Goal: Task Accomplishment & Management: Manage account settings

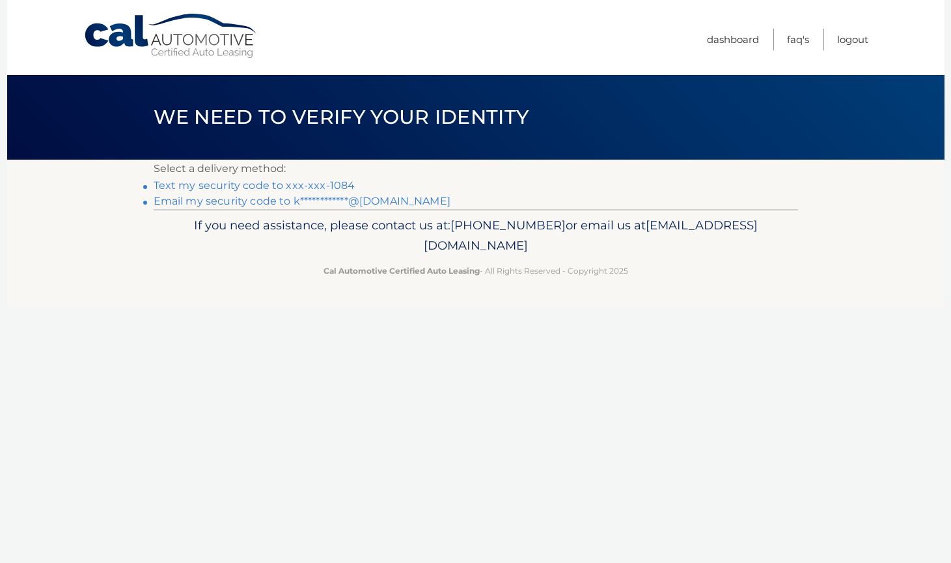
click at [328, 182] on link "Text my security code to xxx-xxx-1084" at bounding box center [255, 185] width 202 height 12
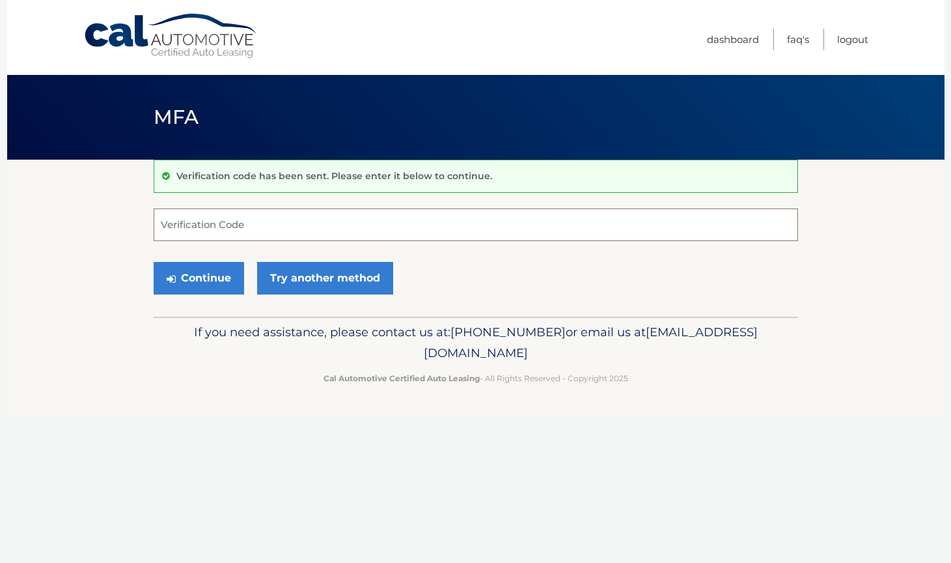
click at [189, 225] on input "Verification Code" at bounding box center [476, 224] width 645 height 33
type input "448322"
click at [212, 277] on button "Continue" at bounding box center [199, 278] width 91 height 33
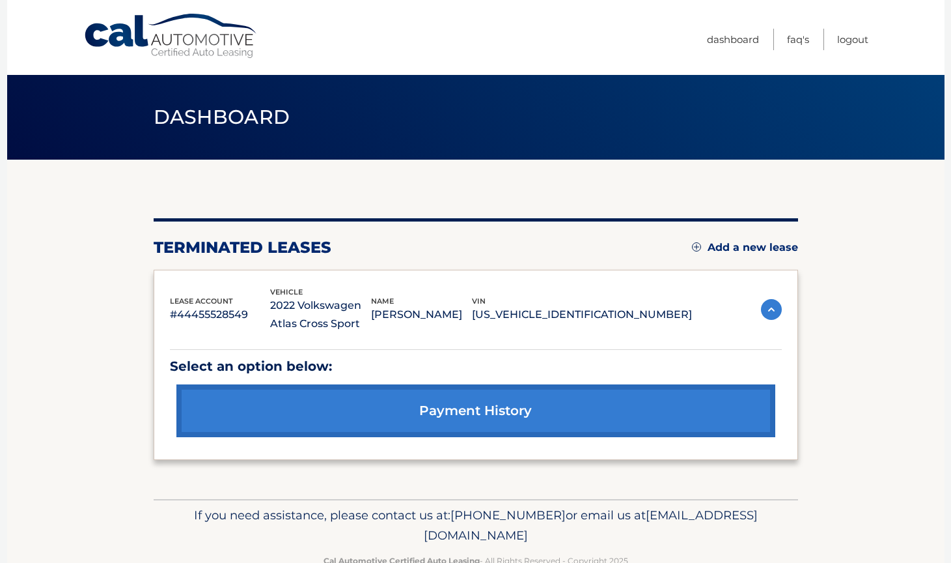
click at [792, 259] on div "You are registered for this site, but you haven't enrolled in online payments. …" at bounding box center [476, 339] width 645 height 242
click at [791, 257] on div "You are registered for this site, but you haven't enrolled in online payments. …" at bounding box center [476, 339] width 645 height 242
click at [791, 242] on link "Add a new lease" at bounding box center [745, 247] width 106 height 13
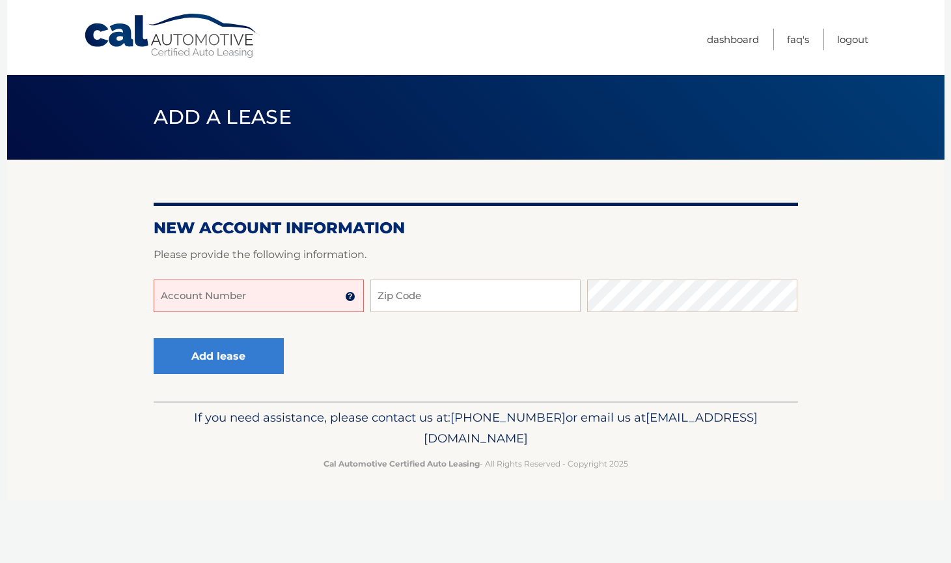
click at [309, 311] on input "Account Number" at bounding box center [259, 295] width 210 height 33
click at [312, 303] on input "Account Number" at bounding box center [259, 295] width 210 height 33
type input "$"
type input "44455982866"
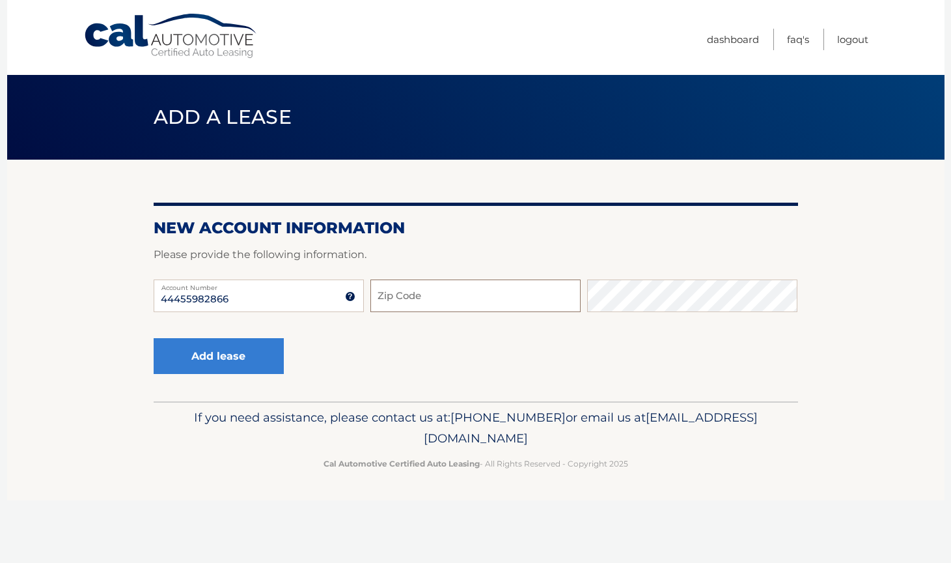
click at [387, 285] on input "Zip Code" at bounding box center [476, 295] width 210 height 33
type input "11507"
click at [554, 297] on div "44455982866 Account Number 11 digit account number provided on your coupon book…" at bounding box center [476, 305] width 645 height 53
click at [271, 351] on button "Add lease" at bounding box center [219, 356] width 130 height 36
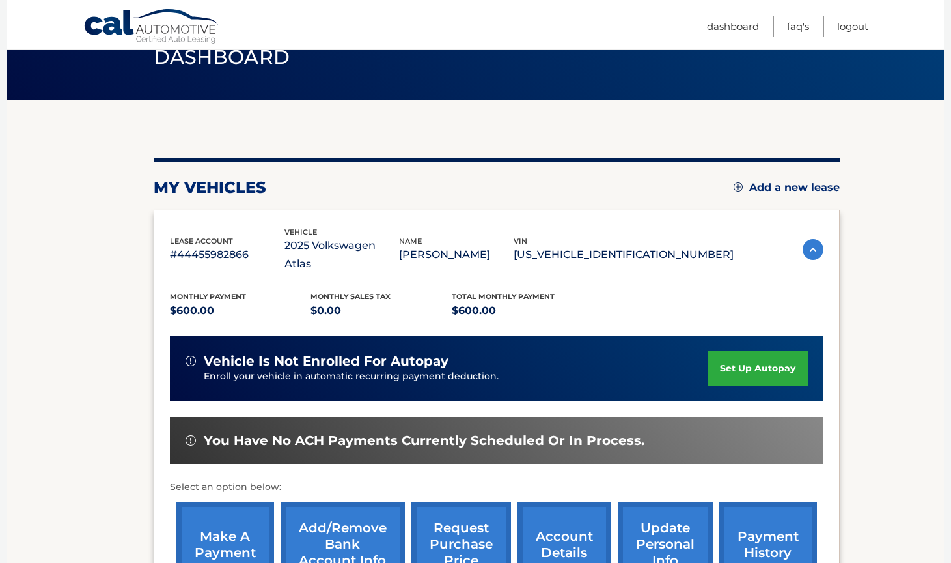
scroll to position [60, 0]
click at [792, 351] on link "set up autopay" at bounding box center [757, 368] width 99 height 35
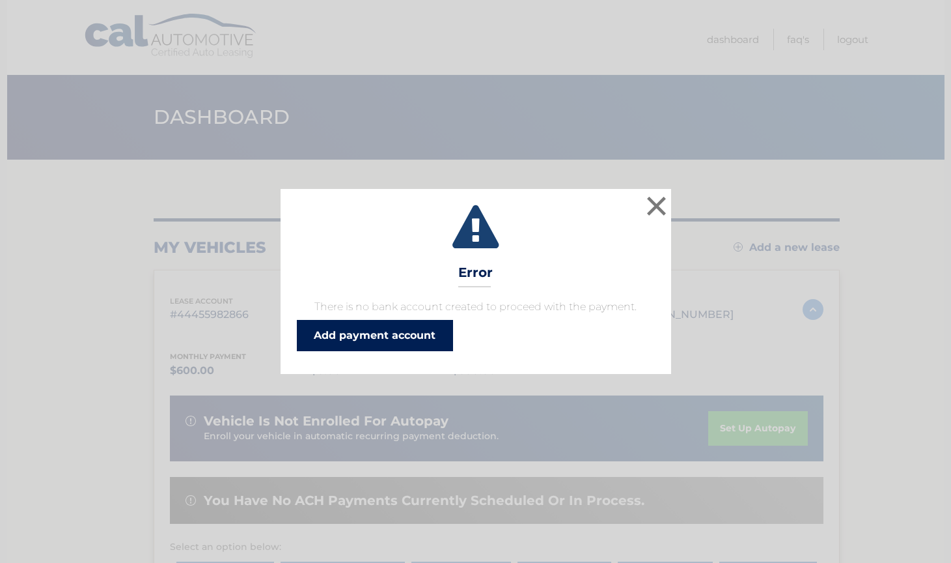
click at [378, 339] on link "Add payment account" at bounding box center [375, 335] width 156 height 31
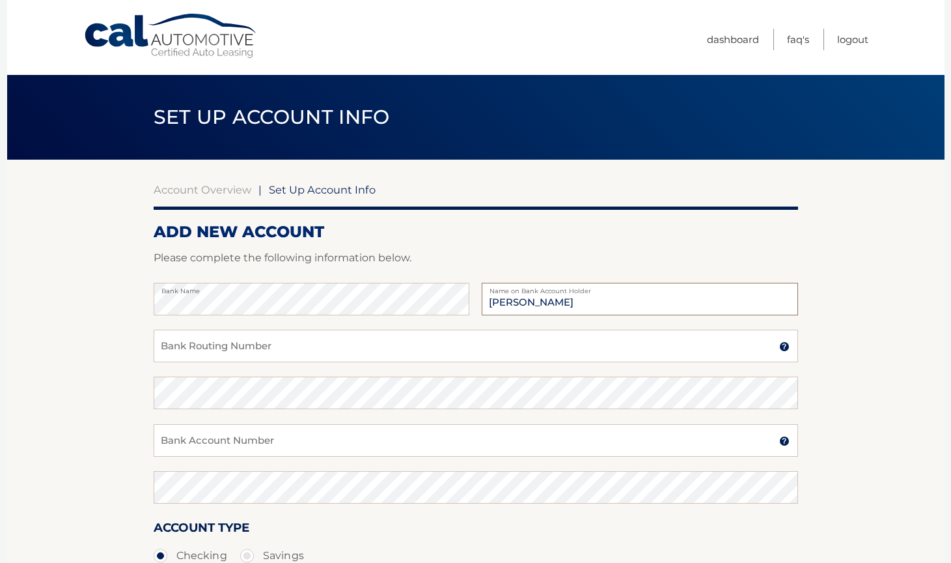
type input "[PERSON_NAME]"
click at [214, 330] on input "Bank Routing Number" at bounding box center [476, 345] width 645 height 33
click at [223, 343] on input "Bank Routing Number" at bounding box center [476, 345] width 645 height 33
paste input "221480807"
type input "221480807"
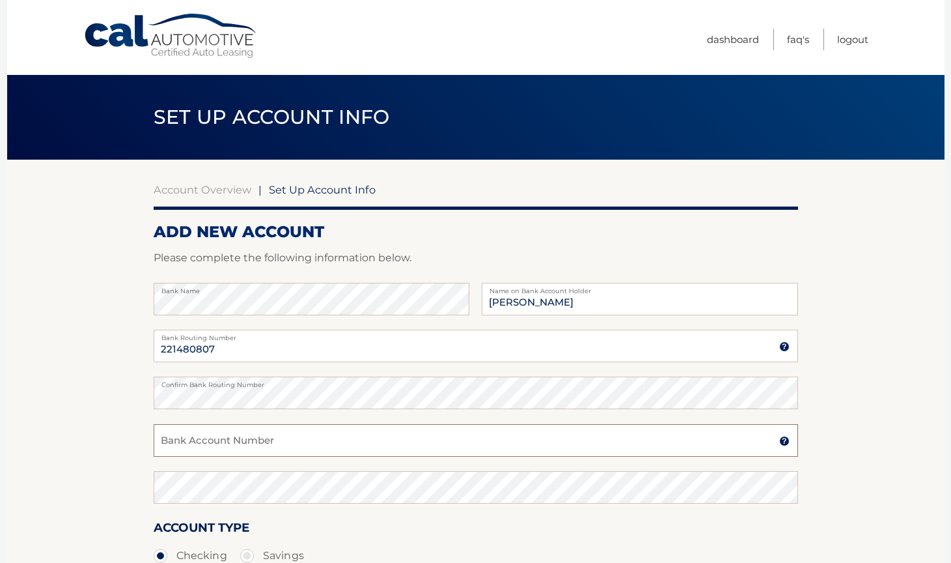
click at [193, 444] on input "Bank Account Number" at bounding box center [476, 440] width 645 height 33
type input "2746660048"
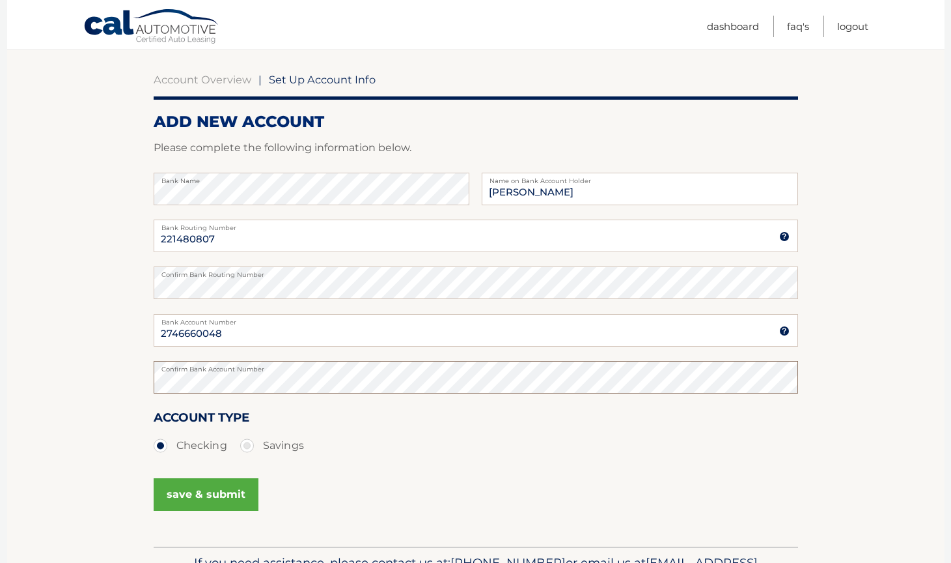
scroll to position [122, 0]
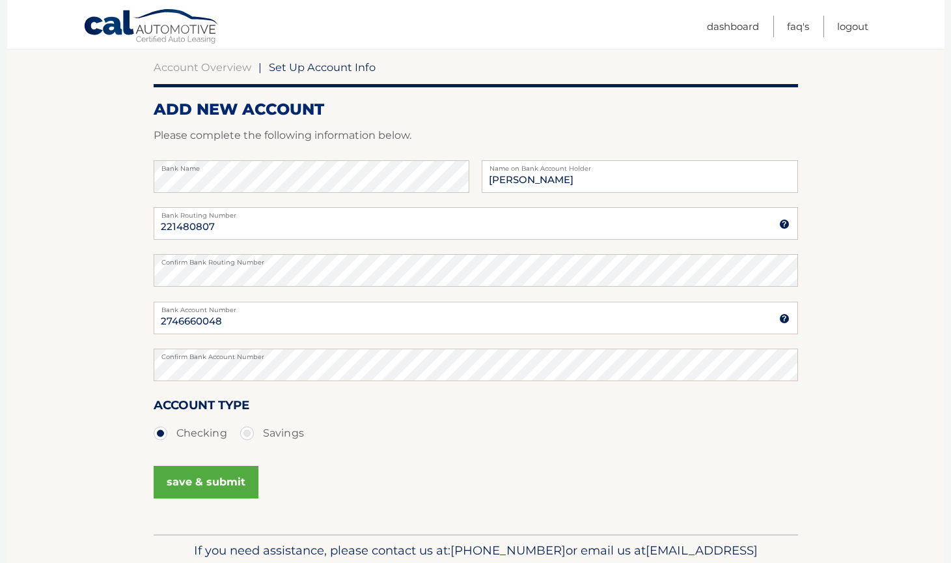
click at [217, 483] on button "save & submit" at bounding box center [206, 482] width 105 height 33
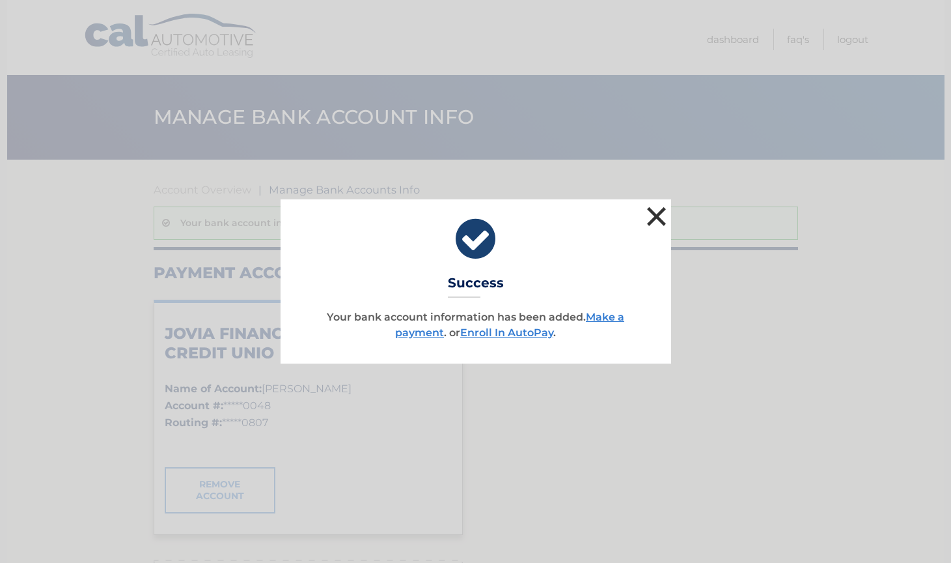
click at [652, 215] on button "×" at bounding box center [657, 216] width 26 height 26
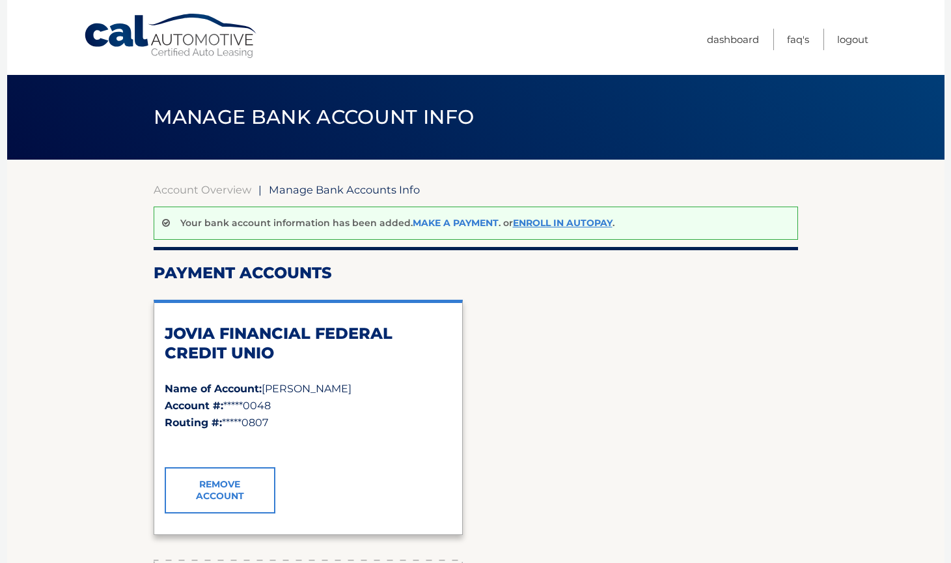
click at [421, 221] on link "Make a payment" at bounding box center [456, 223] width 86 height 12
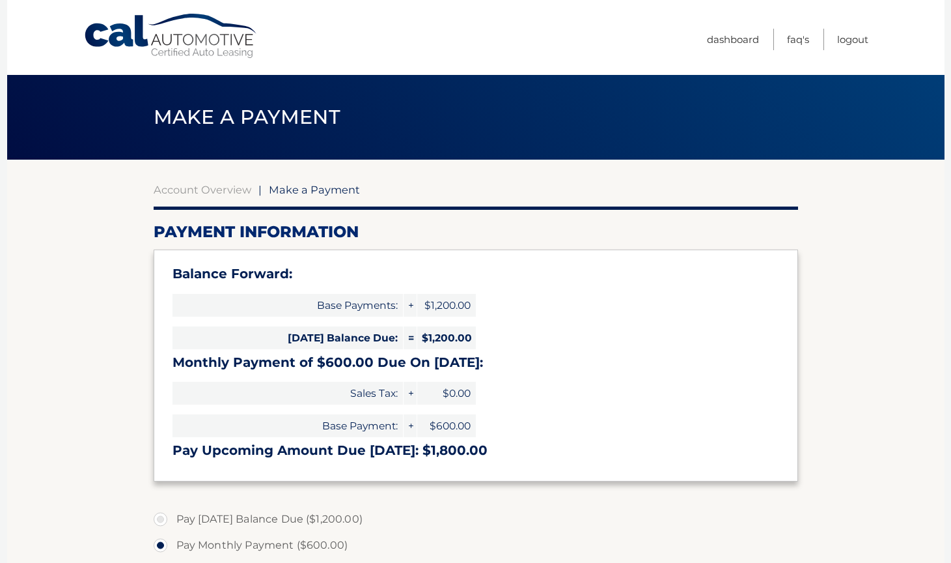
select select "NDhlYTI2YjEtZTU3ZS00NDE2LTkyNjQtNjdhNjI2ZDc1MmZl"
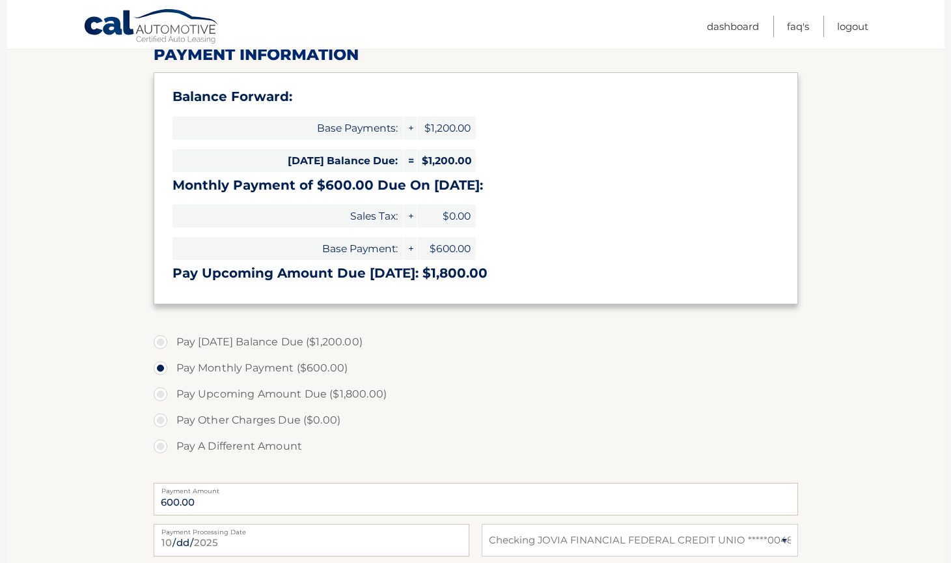
scroll to position [175, 0]
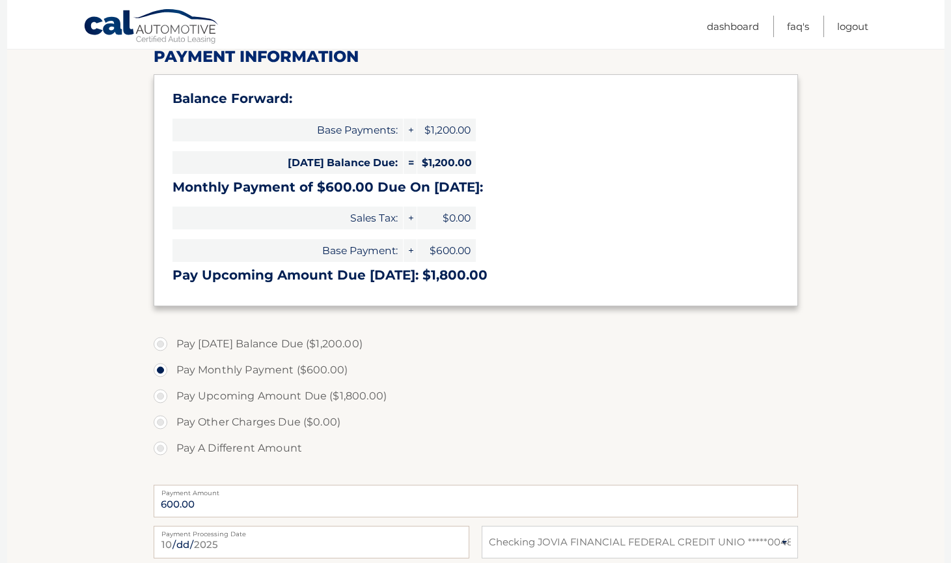
click at [325, 343] on label "Pay Today's Balance Due ($1,200.00)" at bounding box center [476, 344] width 645 height 26
click at [172, 343] on input "Pay Today's Balance Due ($1,200.00)" at bounding box center [165, 341] width 13 height 21
radio input "true"
type input "1200.00"
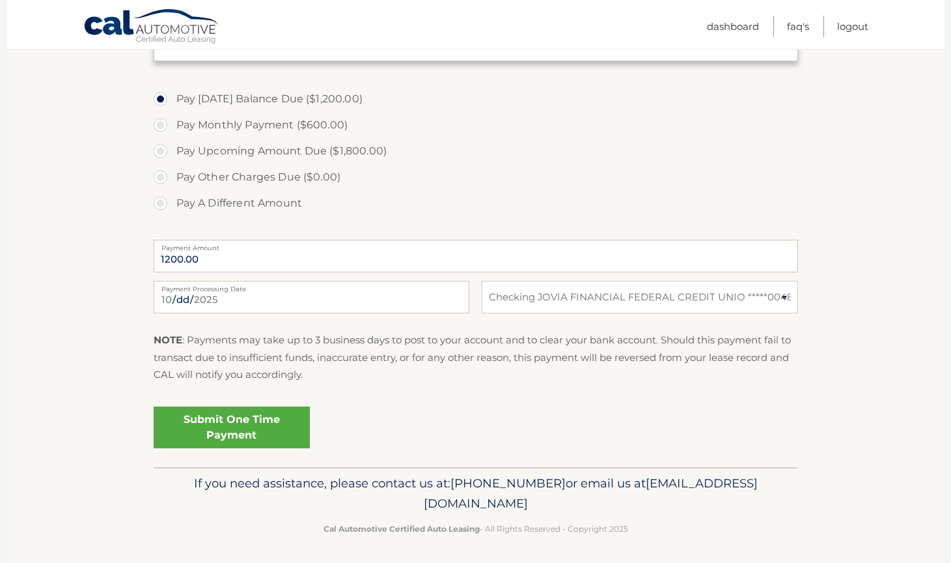
scroll to position [419, 0]
click at [332, 150] on label "Pay Upcoming Amount Due ($1,800.00)" at bounding box center [476, 152] width 645 height 26
click at [172, 150] on input "Pay Upcoming Amount Due ($1,800.00)" at bounding box center [165, 149] width 13 height 21
radio input "true"
type input "1800.00"
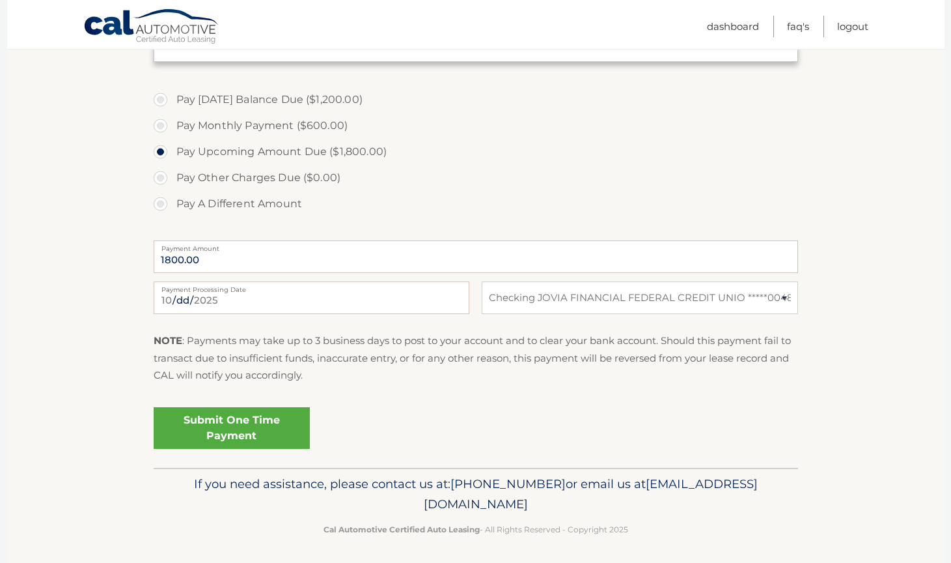
click at [250, 414] on link "Submit One Time Payment" at bounding box center [232, 428] width 156 height 42
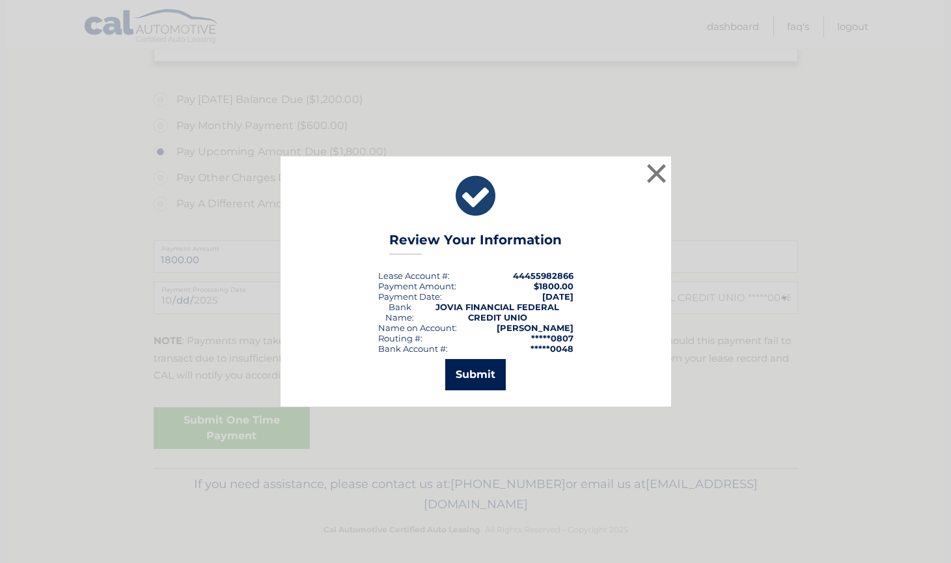
click at [469, 387] on button "Submit" at bounding box center [475, 374] width 61 height 31
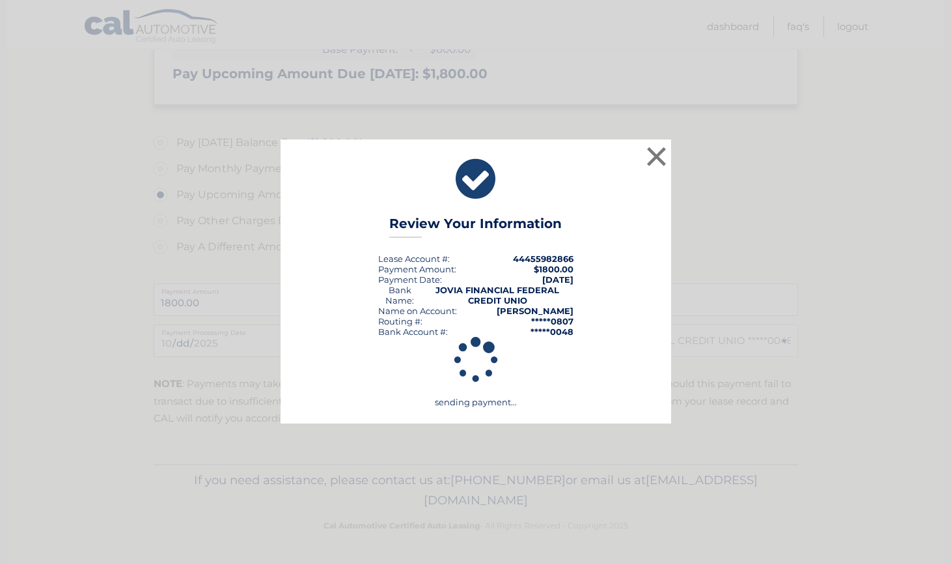
scroll to position [372, 0]
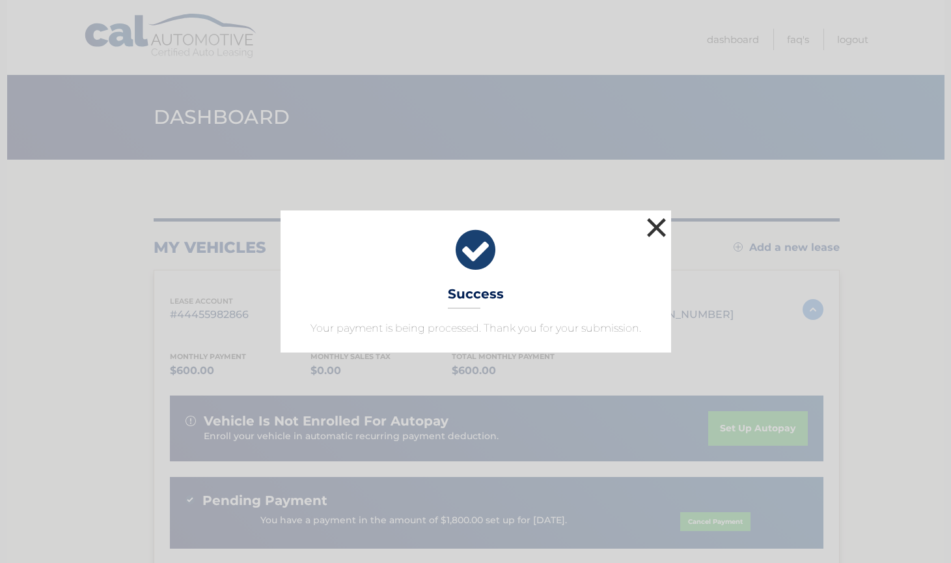
click at [660, 236] on button "×" at bounding box center [657, 227] width 26 height 26
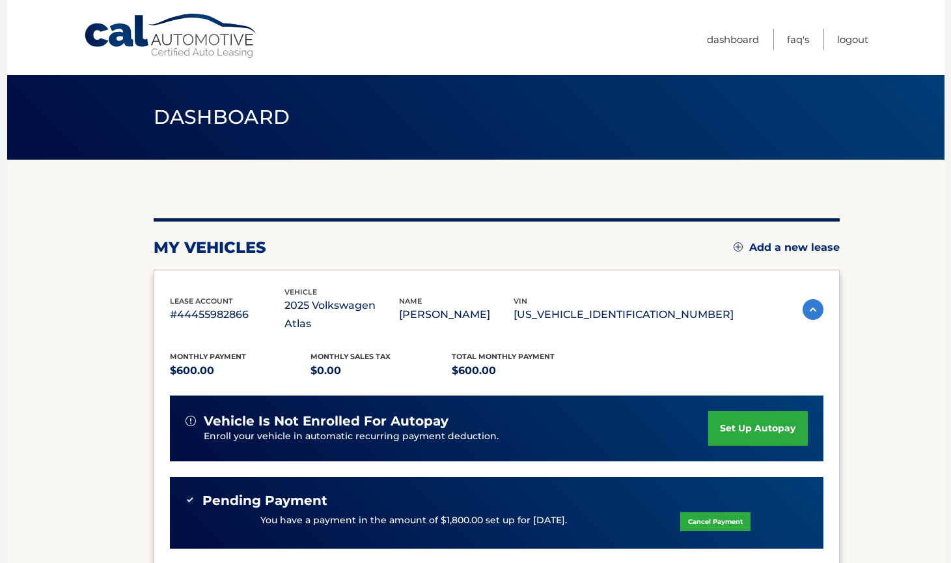
click at [798, 420] on link "set up autopay" at bounding box center [757, 428] width 99 height 35
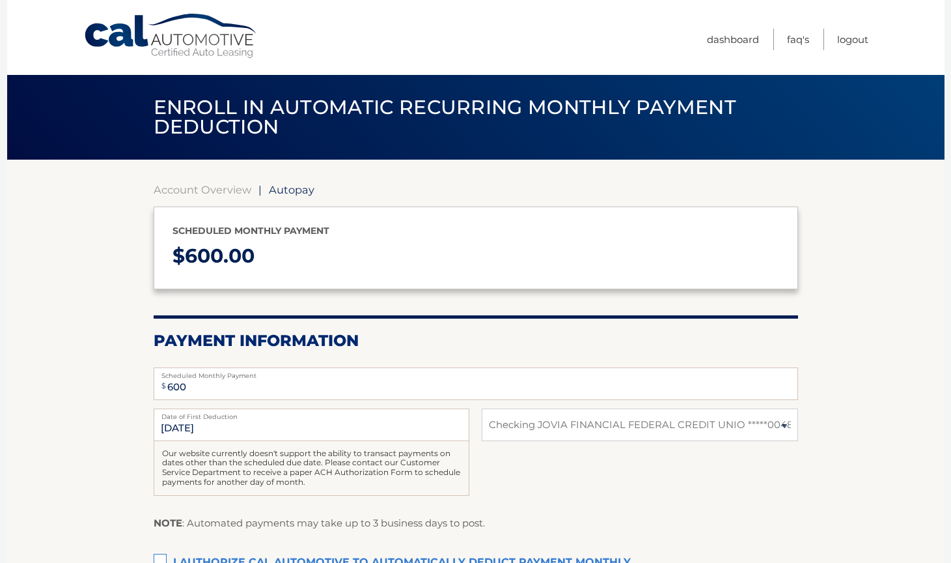
select select "NDhlYTI2YjEtZTU3ZS00NDE2LTkyNjQtNjdhNjI2ZDc1MmZl"
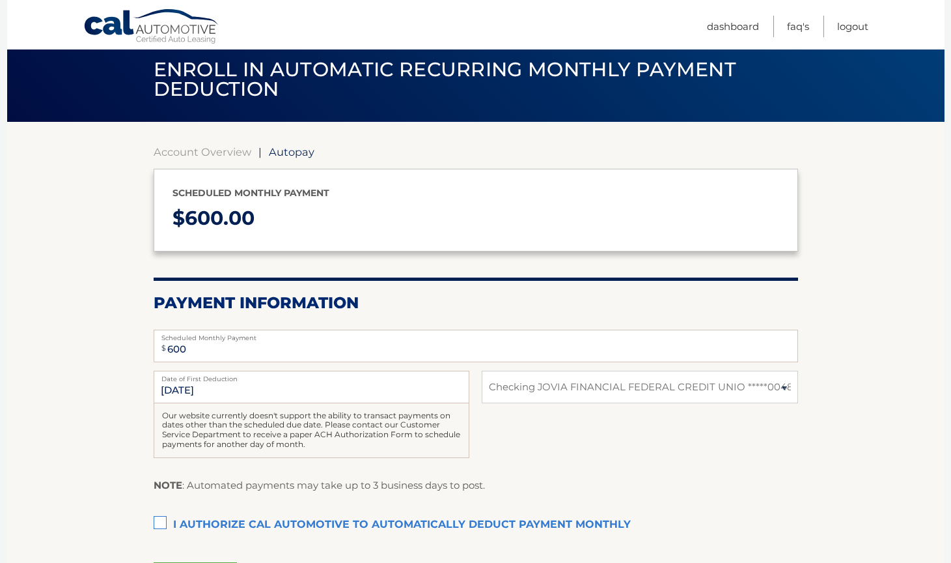
scroll to position [58, 0]
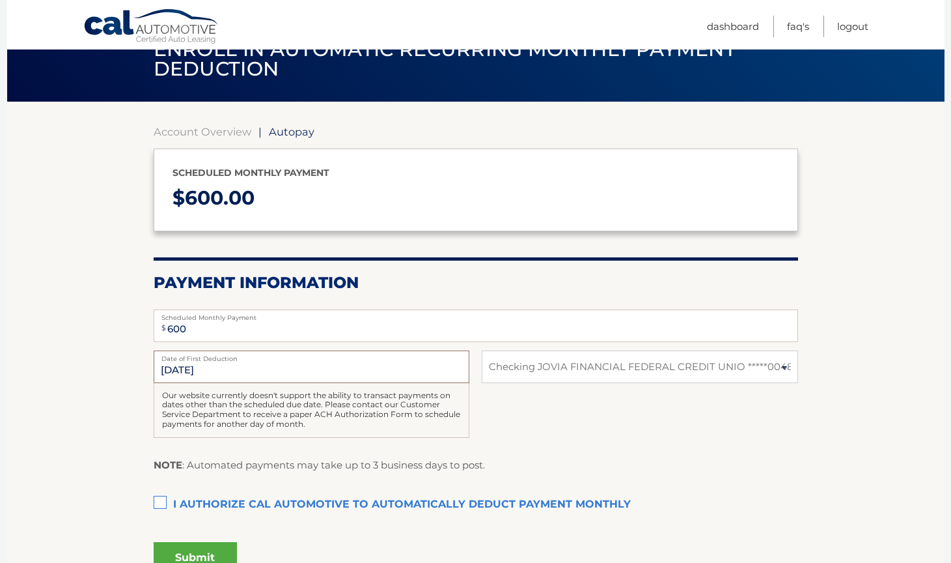
click at [421, 376] on input "[DATE]" at bounding box center [312, 366] width 316 height 33
click at [169, 494] on label "I authorize cal automotive to automatically deduct payment monthly This checkbo…" at bounding box center [476, 505] width 645 height 26
click at [0, 0] on input "I authorize cal automotive to automatically deduct payment monthly This checkbo…" at bounding box center [0, 0] width 0 height 0
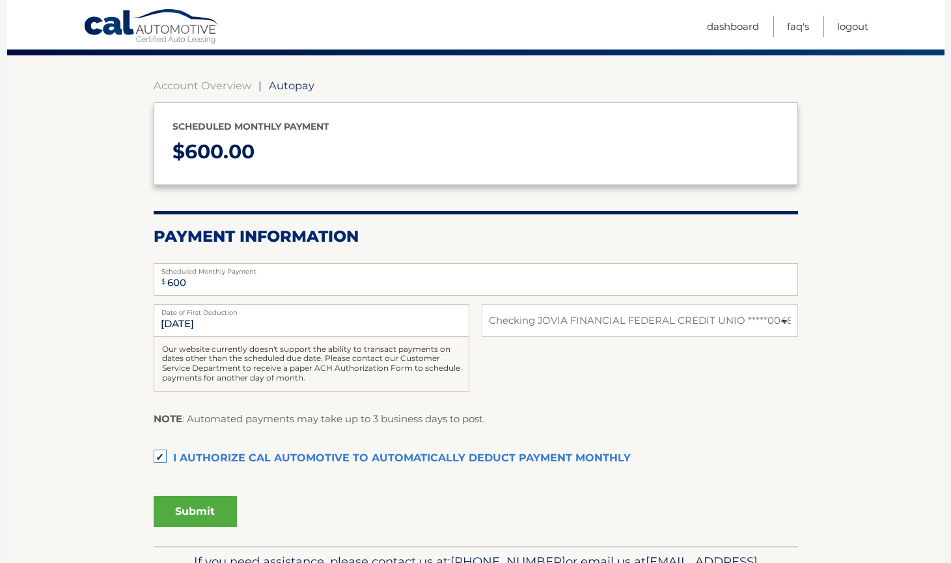
scroll to position [107, 0]
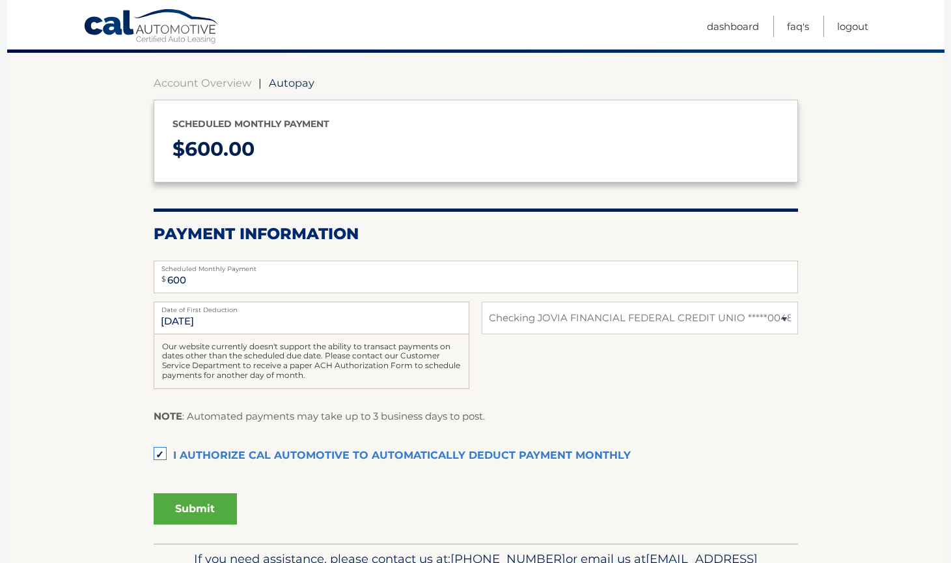
click at [199, 501] on button "Submit" at bounding box center [195, 508] width 83 height 31
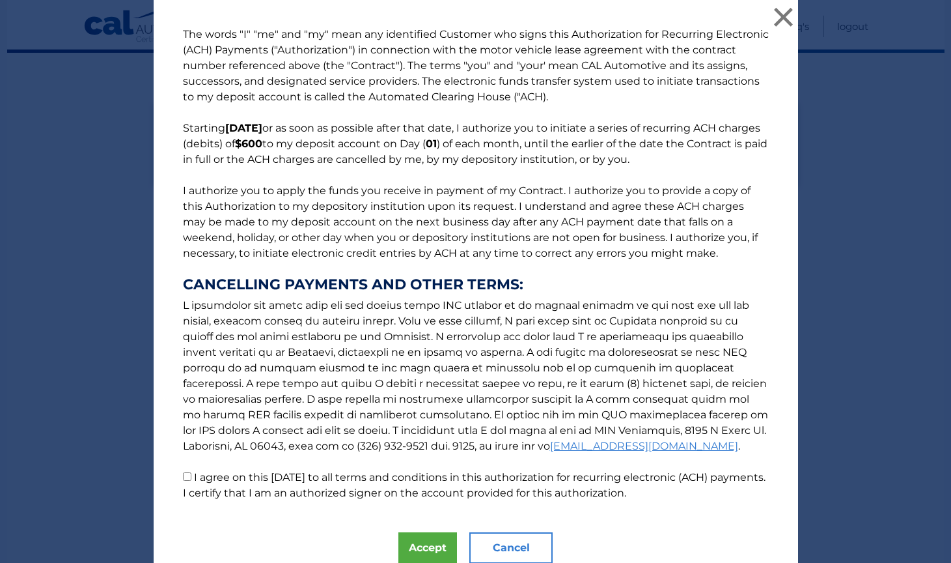
click at [188, 477] on input "I agree on this [DATE] to all terms and conditions in this authorization for re…" at bounding box center [187, 476] width 8 height 8
checkbox input "true"
click at [430, 557] on button "Accept" at bounding box center [428, 547] width 59 height 31
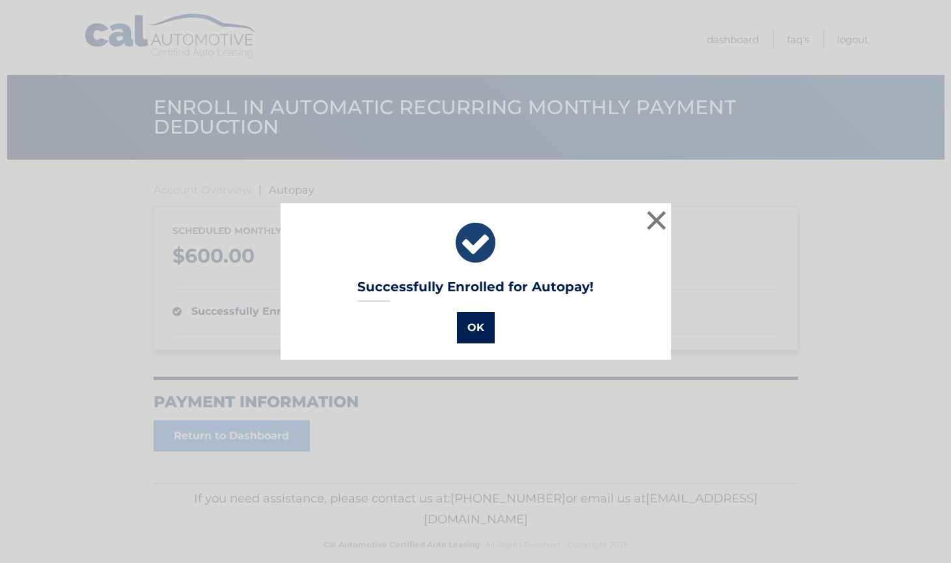
click at [471, 320] on button "OK" at bounding box center [476, 327] width 38 height 31
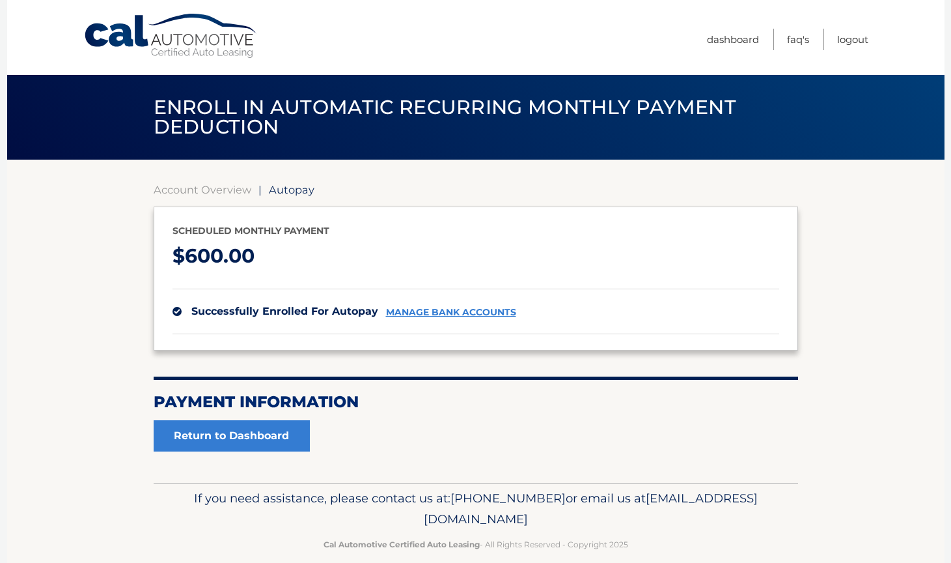
click at [191, 33] on link "Cal Automotive" at bounding box center [171, 36] width 176 height 46
